Goal: Information Seeking & Learning: Learn about a topic

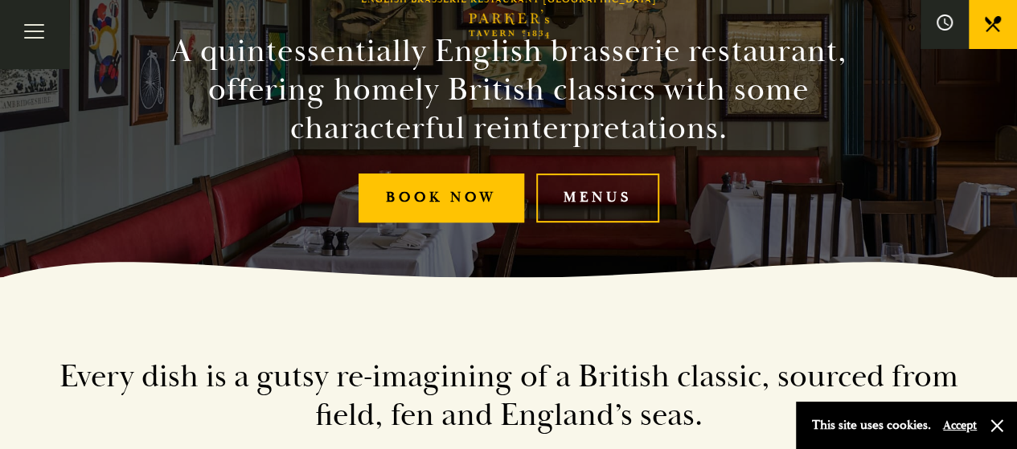
scroll to position [137, 0]
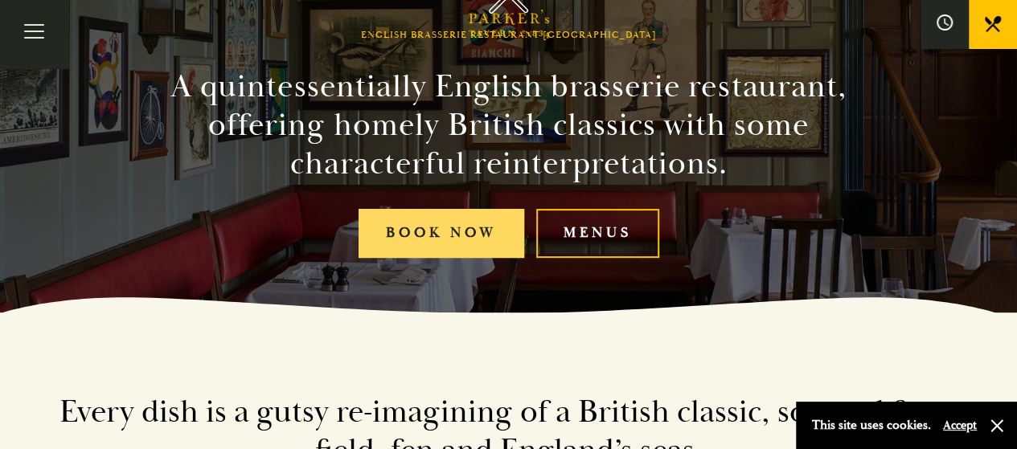
click at [480, 239] on link "Book Now" at bounding box center [441, 233] width 166 height 49
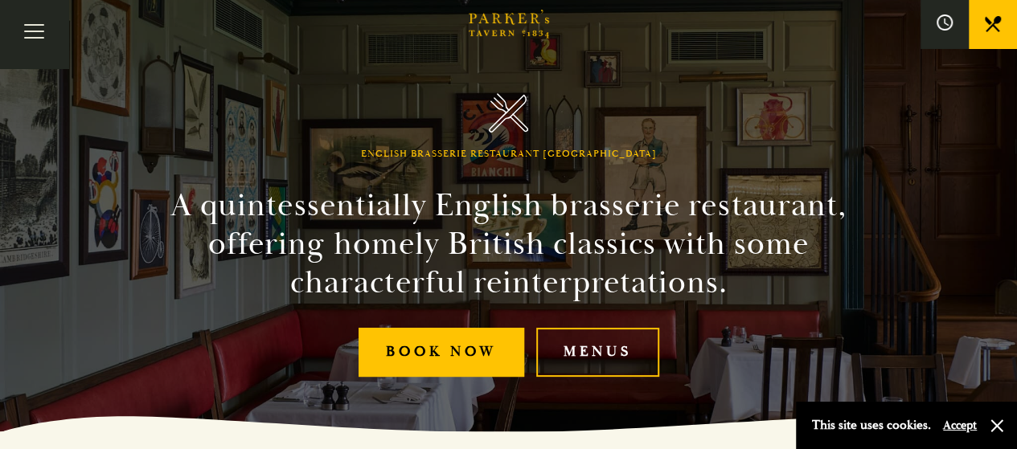
scroll to position [23, 0]
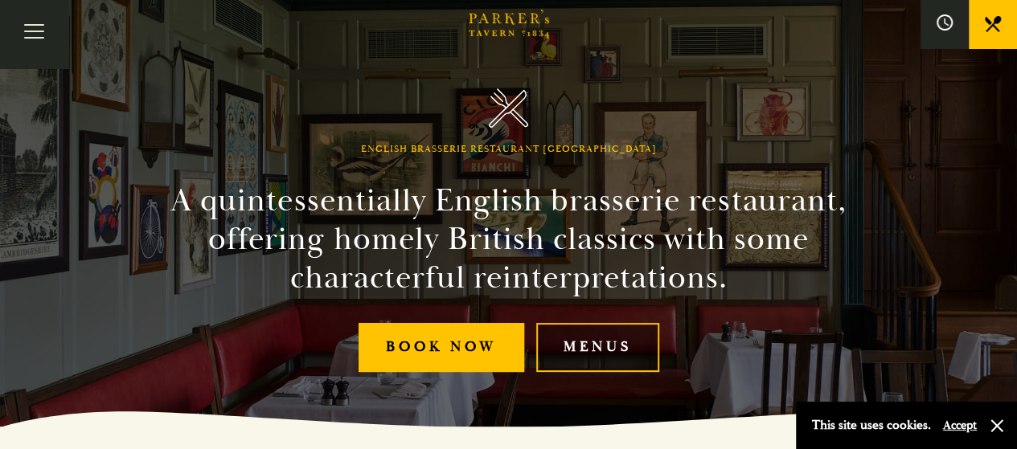
click at [590, 348] on link "Menus" at bounding box center [597, 347] width 123 height 49
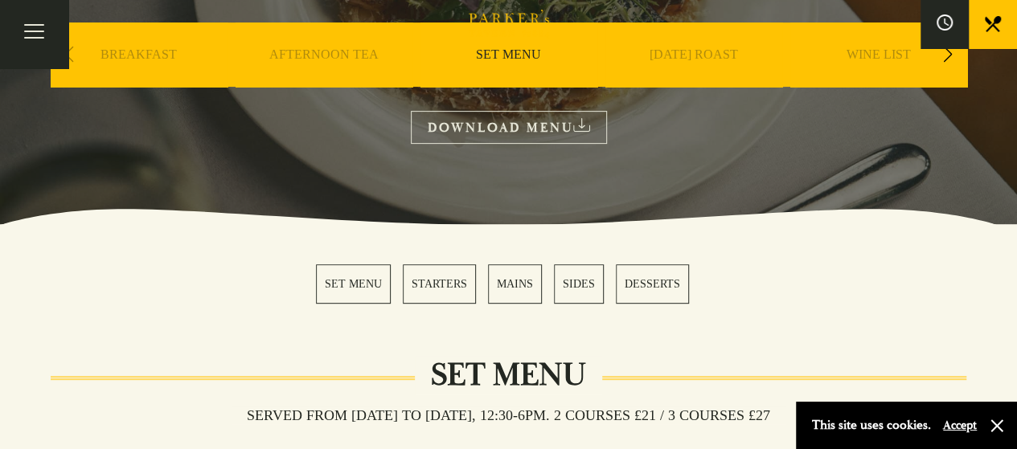
scroll to position [254, 0]
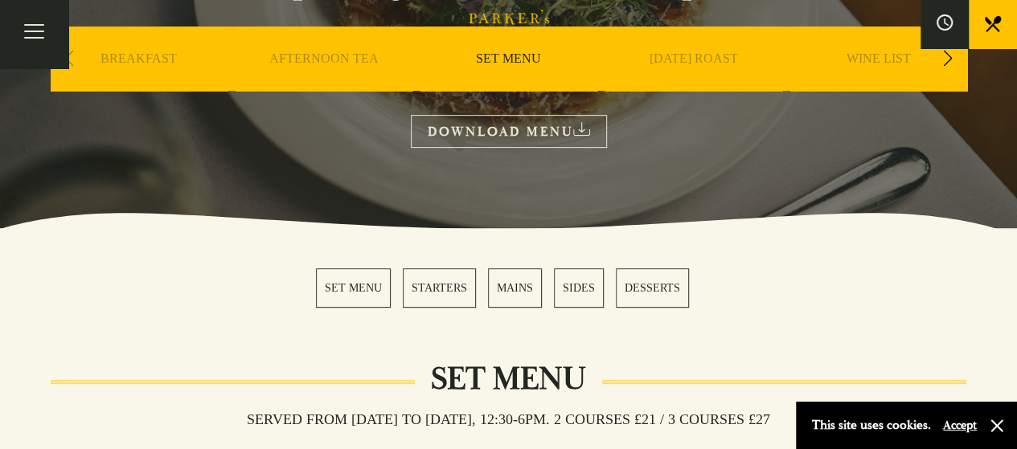
click at [355, 296] on link "SET MENU" at bounding box center [353, 287] width 75 height 39
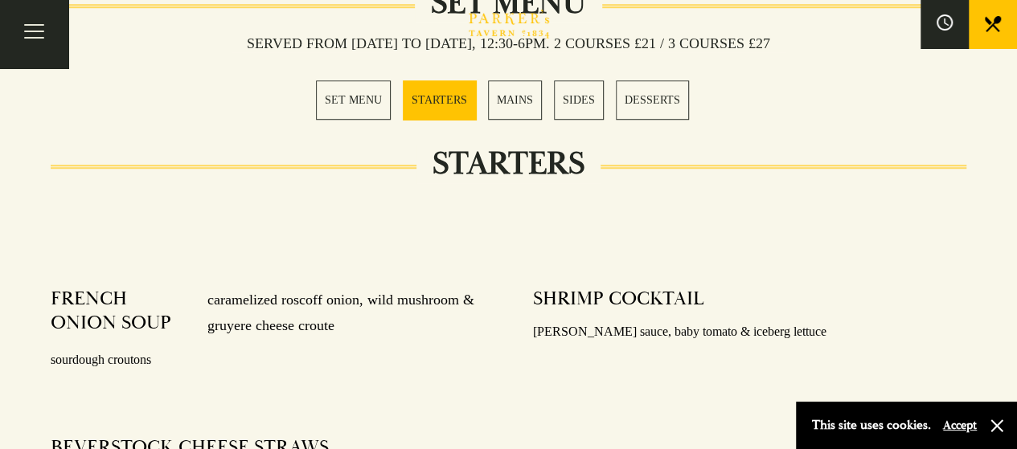
scroll to position [633, 0]
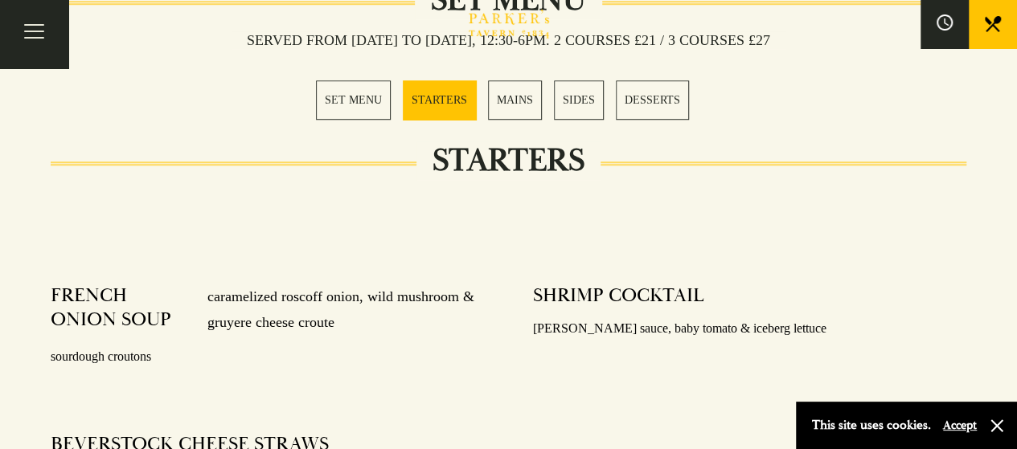
click at [416, 72] on section "SET MENU STARTERS MAINS SIDES DESSERTS" at bounding box center [508, 100] width 1017 height 120
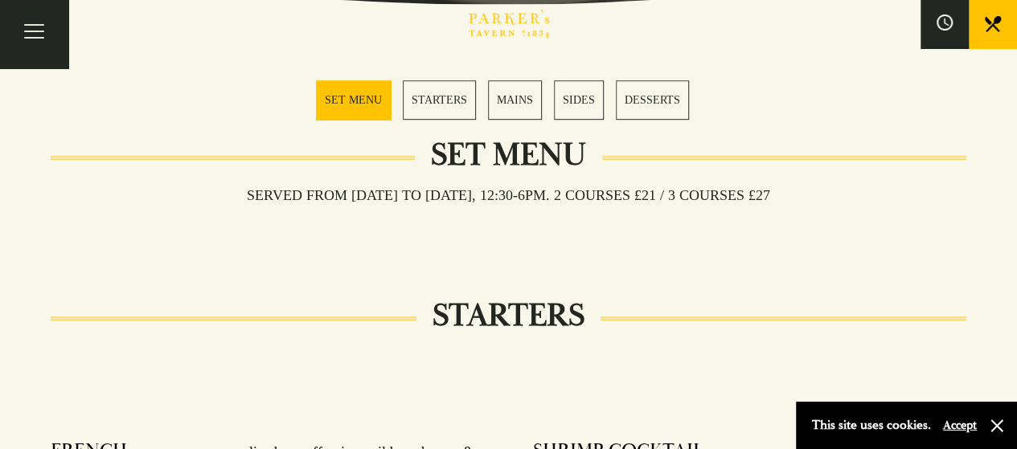
scroll to position [437, 0]
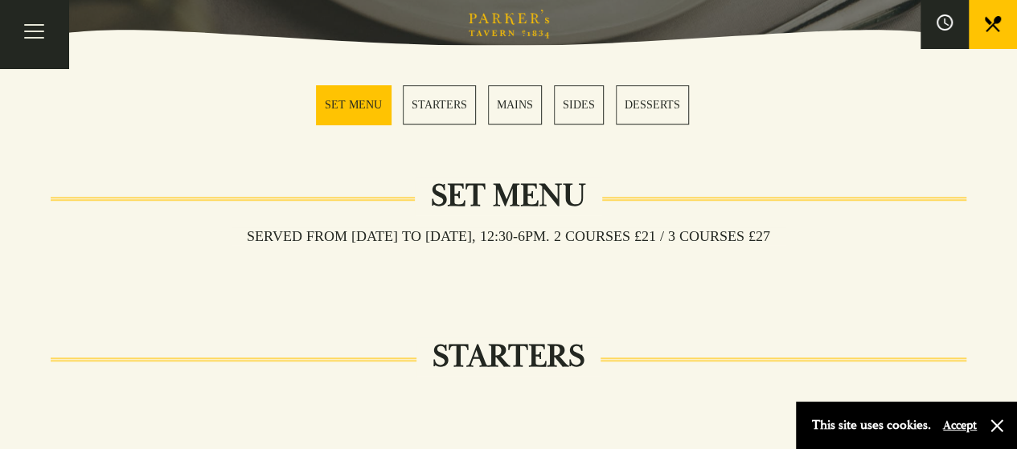
click at [845, 260] on div "Served from Monday to Saturday, 12:30-6pm. 2 COURSES £21 / 3 COURSES £27" at bounding box center [508, 263] width 915 height 30
click at [435, 99] on link "STARTERS" at bounding box center [439, 104] width 73 height 39
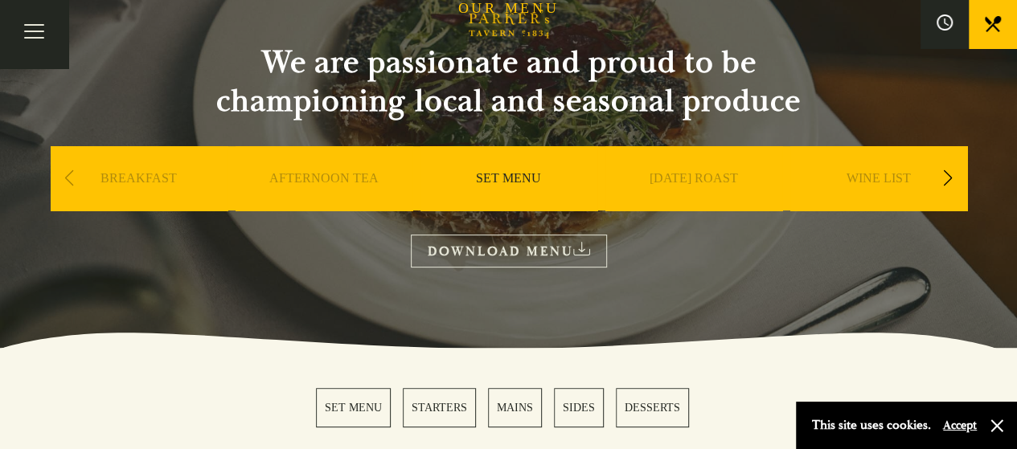
scroll to position [114, 0]
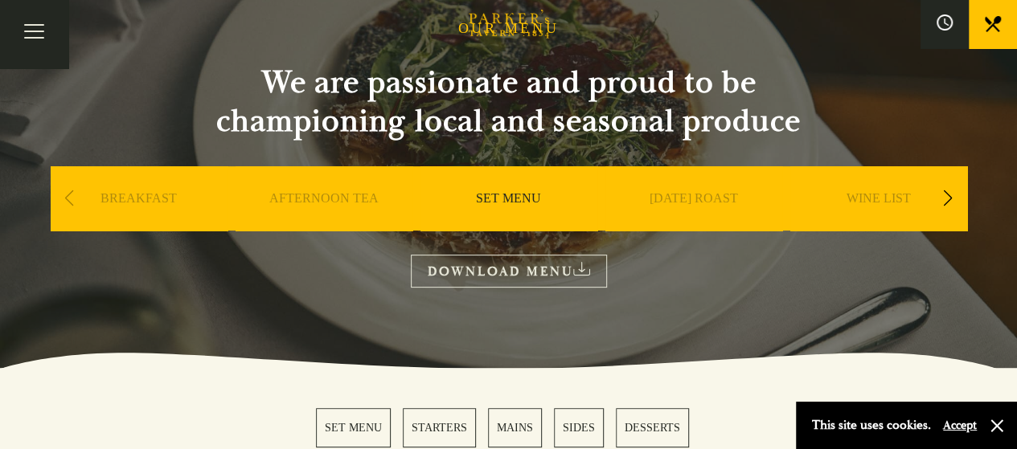
click at [507, 197] on link "SET MENU" at bounding box center [508, 222] width 65 height 64
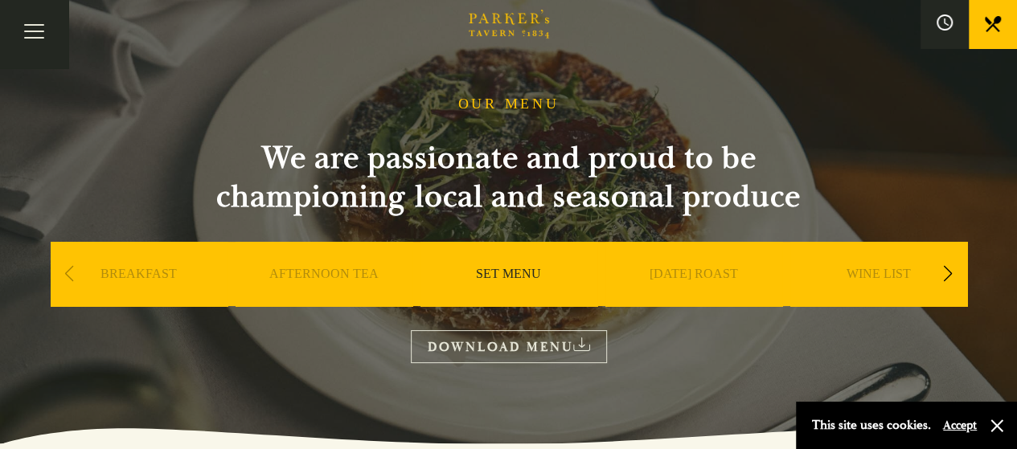
scroll to position [43, 0]
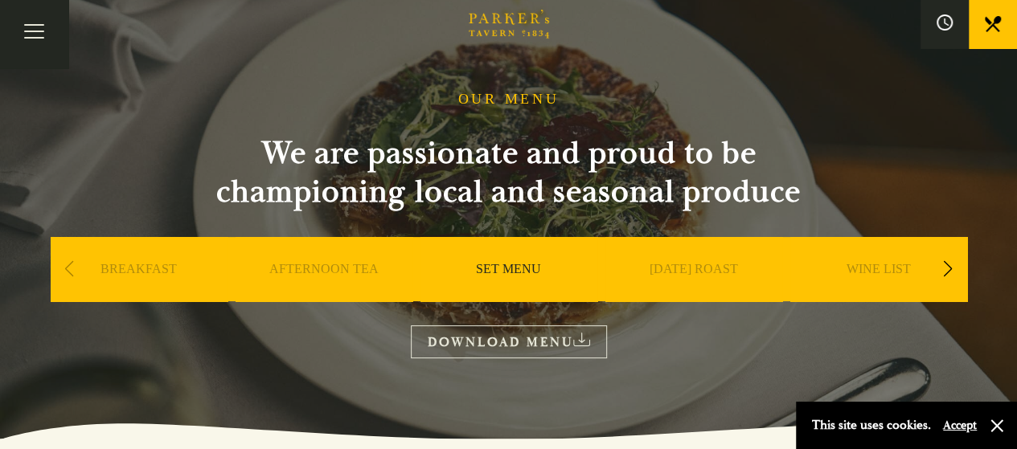
click at [727, 262] on link "SUNDAY ROAST" at bounding box center [693, 293] width 88 height 64
